Goal: Navigation & Orientation: Find specific page/section

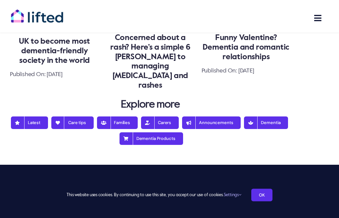
scroll to position [922, 0]
click at [76, 117] on span "Care tips" at bounding box center [72, 123] width 42 height 13
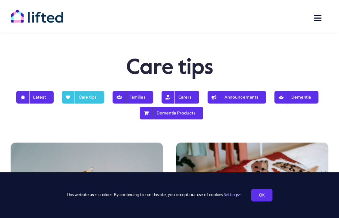
scroll to position [56, 0]
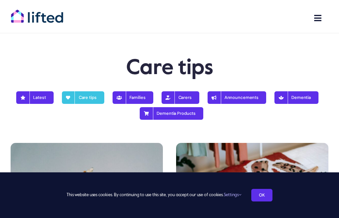
click at [182, 114] on span "Dementia Products" at bounding box center [171, 113] width 48 height 5
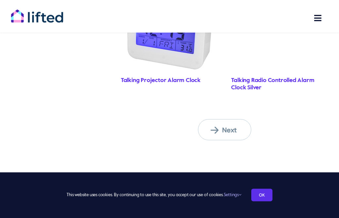
scroll to position [973, 0]
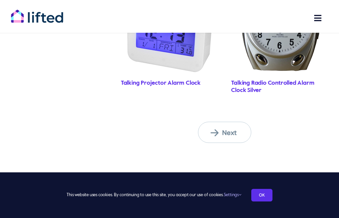
click at [222, 131] on span "Next" at bounding box center [229, 133] width 36 height 9
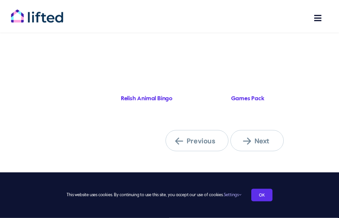
scroll to position [966, 0]
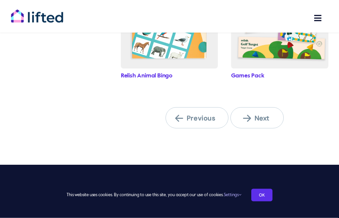
click at [260, 116] on span "Next" at bounding box center [261, 118] width 36 height 9
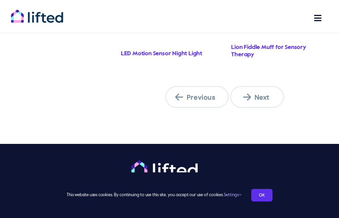
scroll to position [1046, 0]
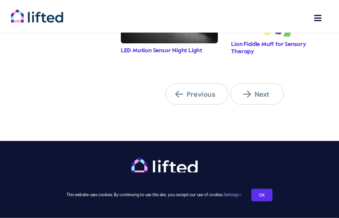
click at [262, 92] on span "Next" at bounding box center [261, 94] width 36 height 9
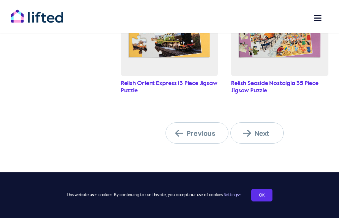
scroll to position [972, 0]
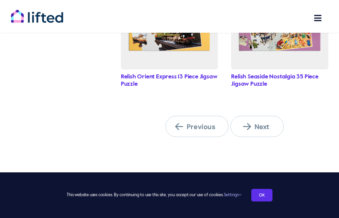
click at [263, 125] on span "Next" at bounding box center [261, 127] width 36 height 9
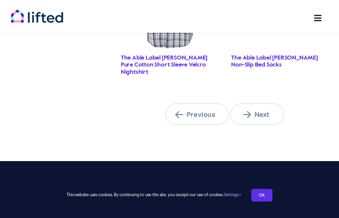
scroll to position [1090, 0]
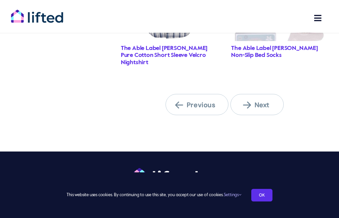
click at [261, 101] on span "Next" at bounding box center [261, 105] width 36 height 9
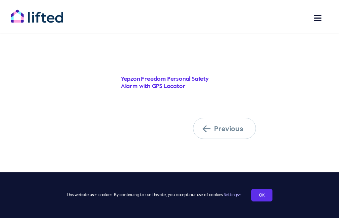
scroll to position [1220, 0]
